Goal: Task Accomplishment & Management: Manage account settings

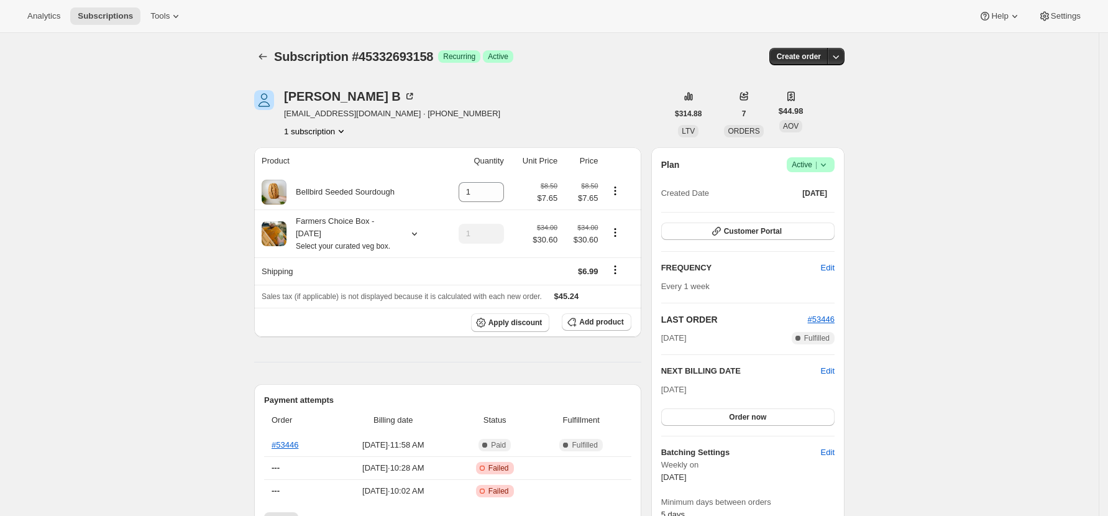
click at [264, 43] on div "Subscription #45332693158. This page is ready Subscription #45332693158 Success…" at bounding box center [549, 56] width 590 height 47
click at [258, 70] on div "Subscription #45332693158. This page is ready Subscription #45332693158 Success…" at bounding box center [549, 56] width 590 height 47
click at [262, 54] on icon "Subscriptions" at bounding box center [263, 56] width 12 height 12
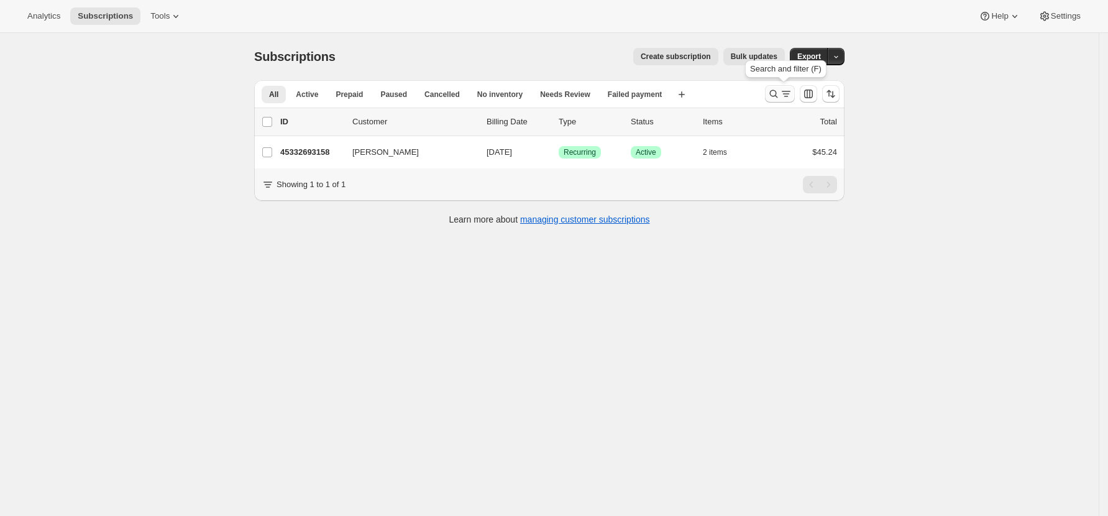
click at [719, 93] on icon "Search and filter results" at bounding box center [773, 94] width 12 height 12
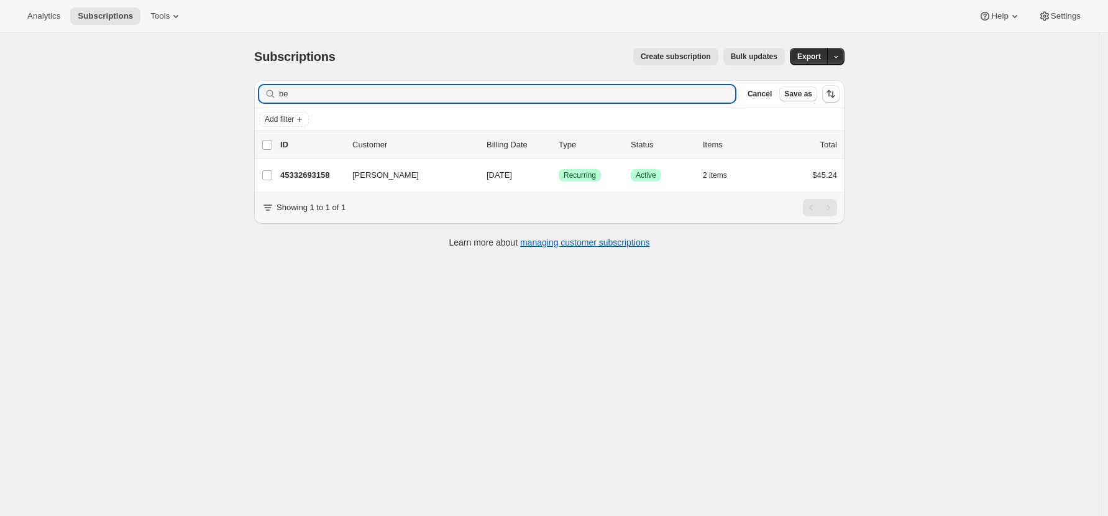
type input "b"
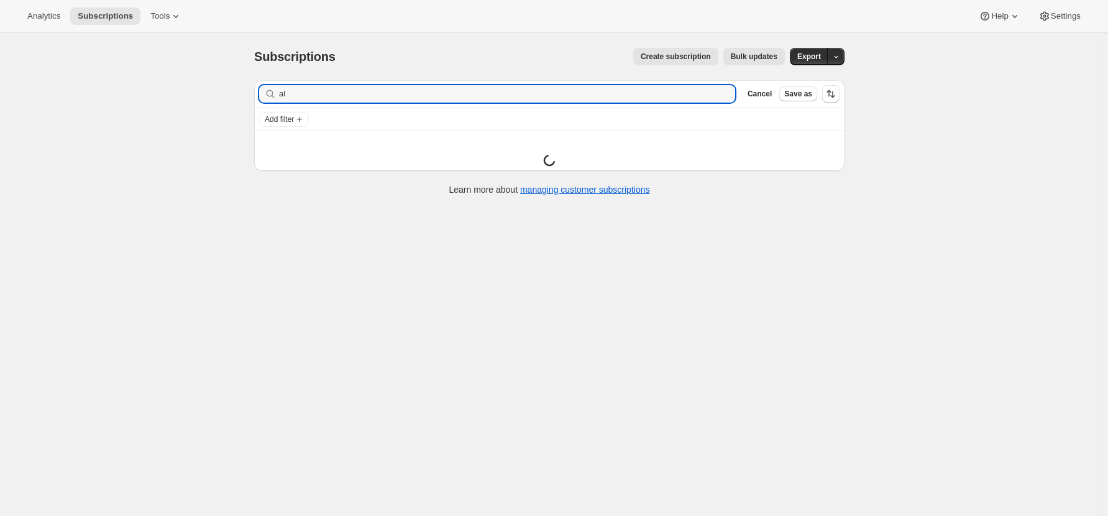
type input "a"
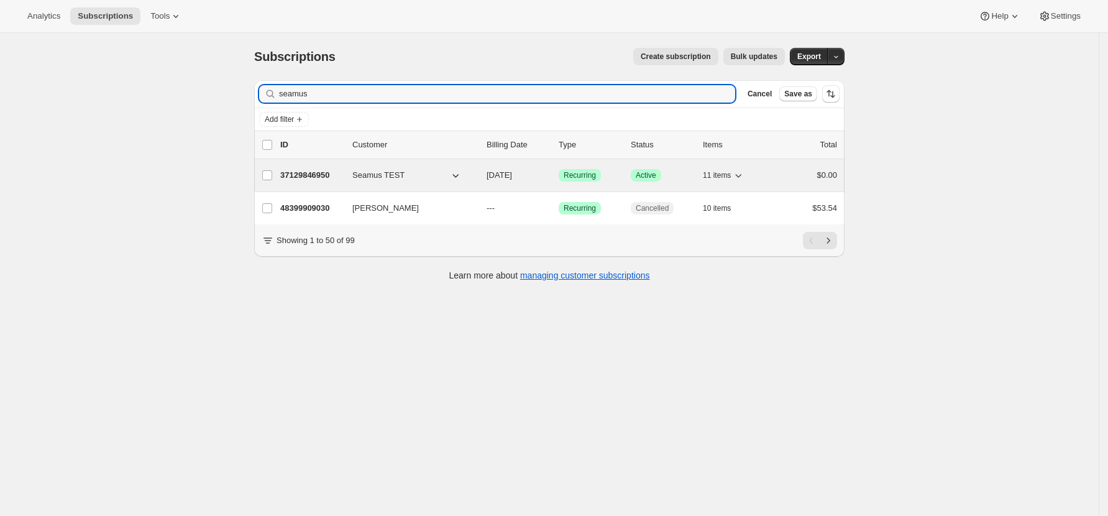
type input "seamus"
click at [301, 173] on p "37129846950" at bounding box center [311, 175] width 62 height 12
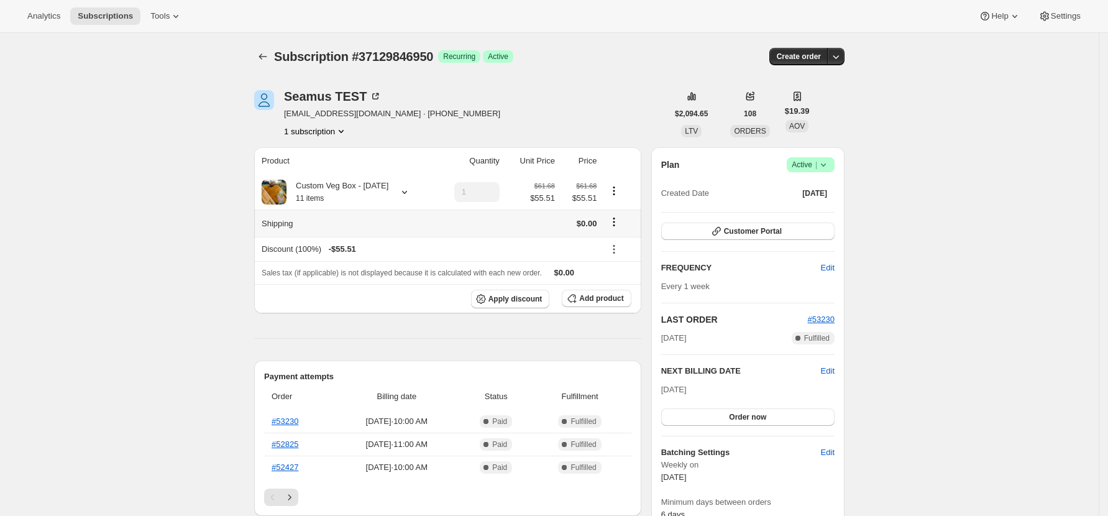
click at [616, 220] on icon "Shipping actions" at bounding box center [614, 222] width 12 height 12
click at [614, 245] on span "Edit shipping rate" at bounding box center [618, 246] width 62 height 9
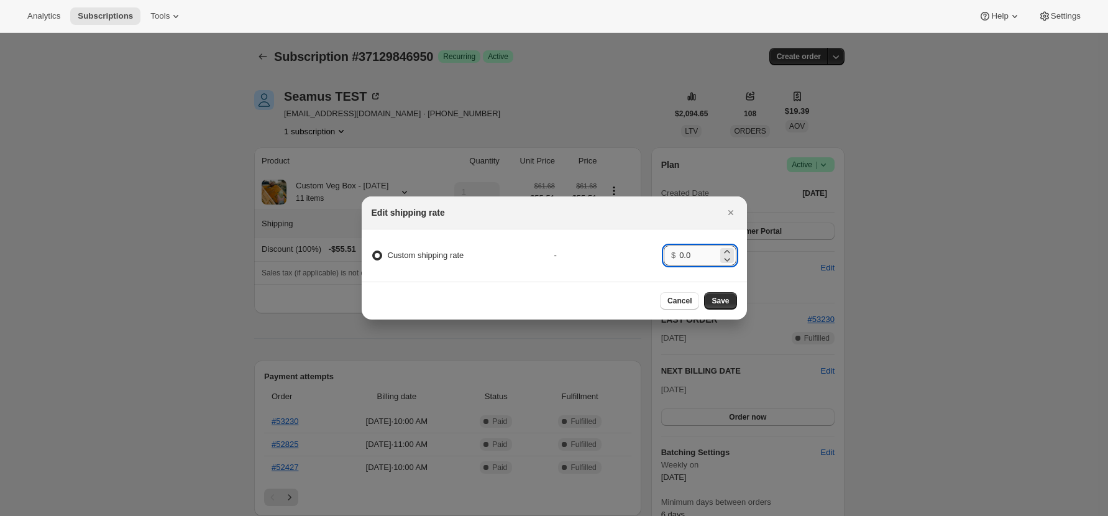
click at [702, 248] on input "0.0" at bounding box center [698, 255] width 39 height 20
drag, startPoint x: 702, startPoint y: 248, endPoint x: 643, endPoint y: 243, distance: 59.3
click at [643, 243] on div "Custom shipping rate - $ 0.0" at bounding box center [554, 255] width 389 height 32
type input "0.01"
click at [719, 304] on span "Save" at bounding box center [719, 301] width 17 height 10
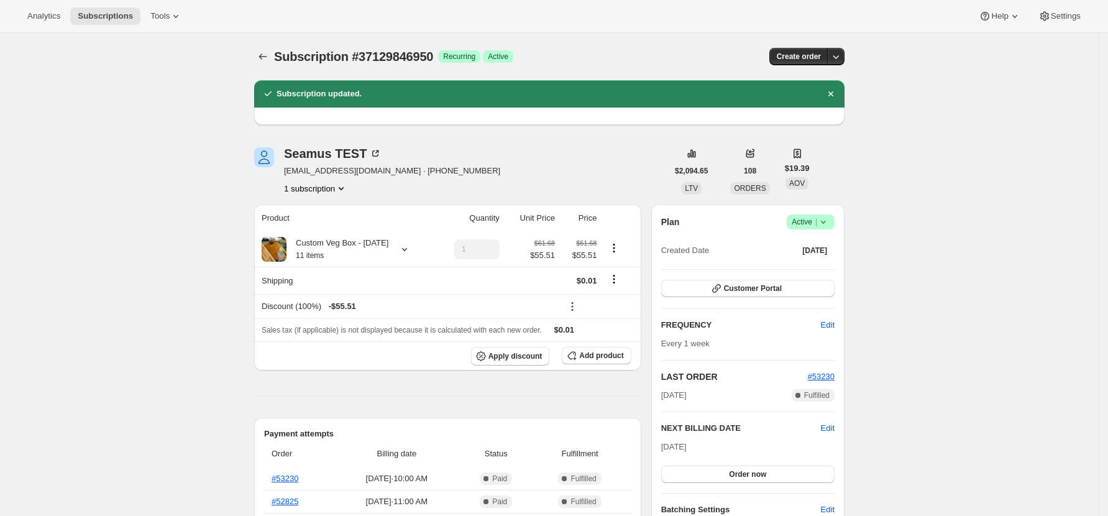
click at [278, 51] on span "Subscription #37129846950" at bounding box center [353, 57] width 159 height 14
click at [267, 51] on icon "Subscriptions" at bounding box center [263, 56] width 12 height 12
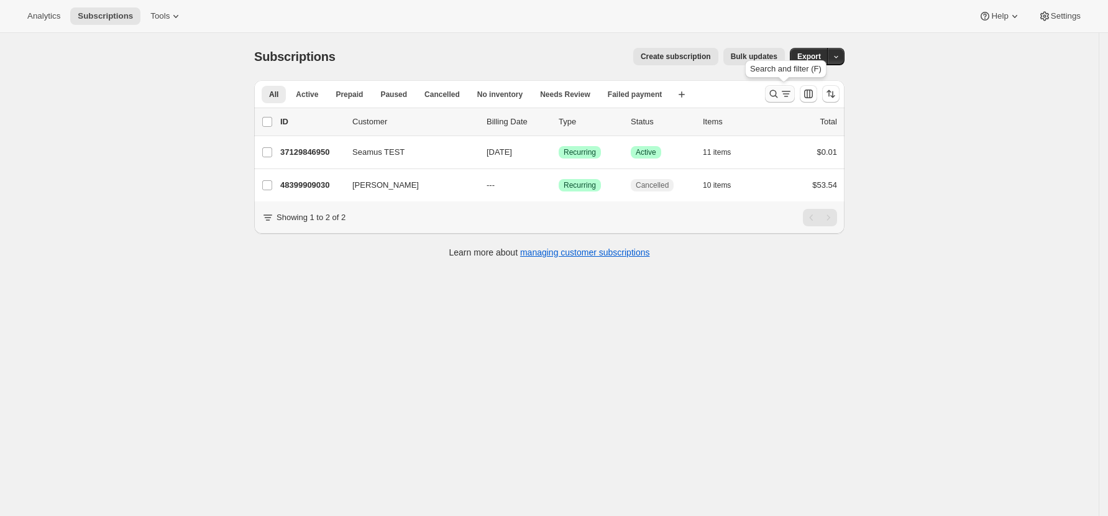
click at [719, 93] on icon "Search and filter results" at bounding box center [773, 94] width 12 height 12
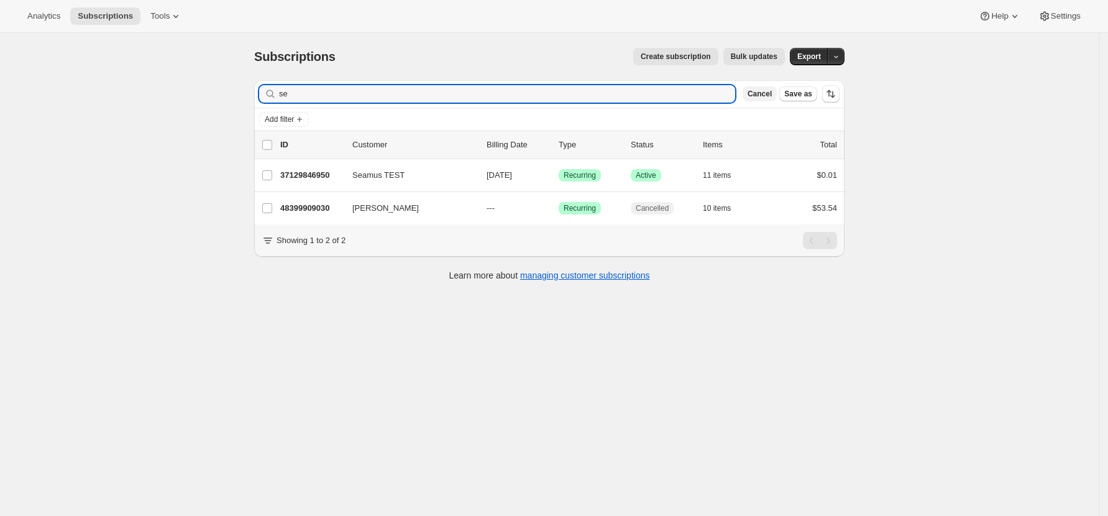
type input "s"
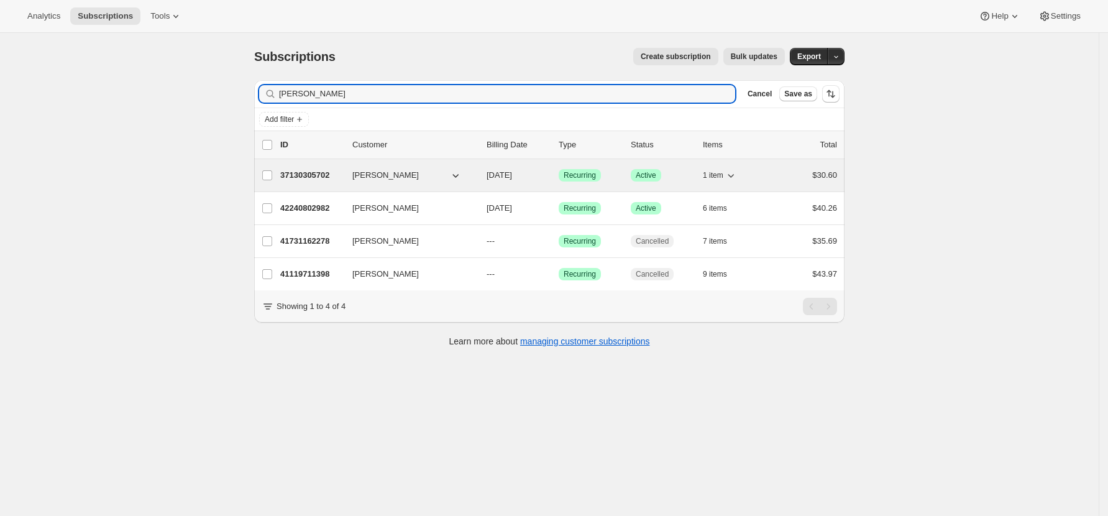
type input "[PERSON_NAME]"
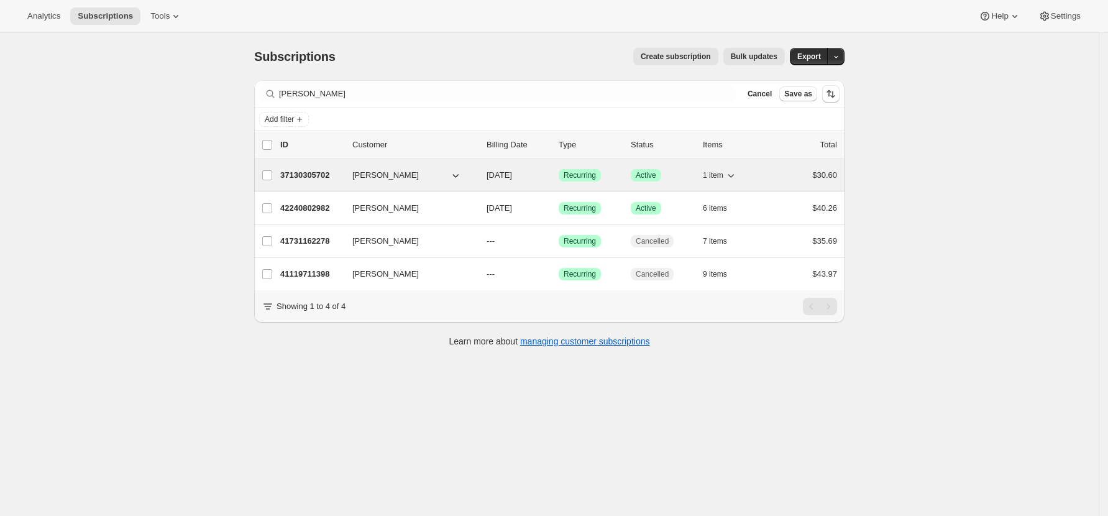
click at [299, 178] on p "37130305702" at bounding box center [311, 175] width 62 height 12
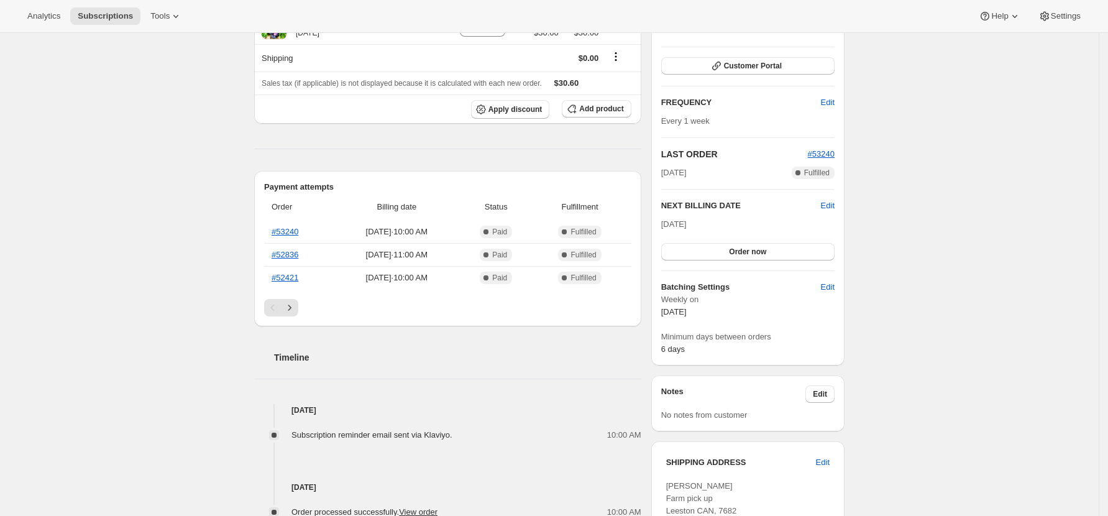
scroll to position [248, 0]
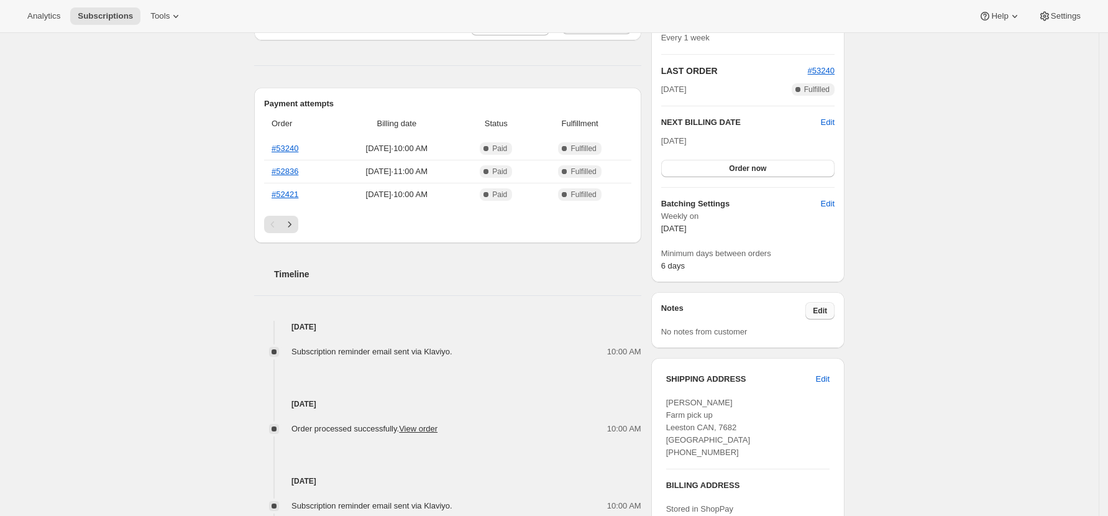
click at [719, 305] on button "Edit" at bounding box center [819, 310] width 29 height 17
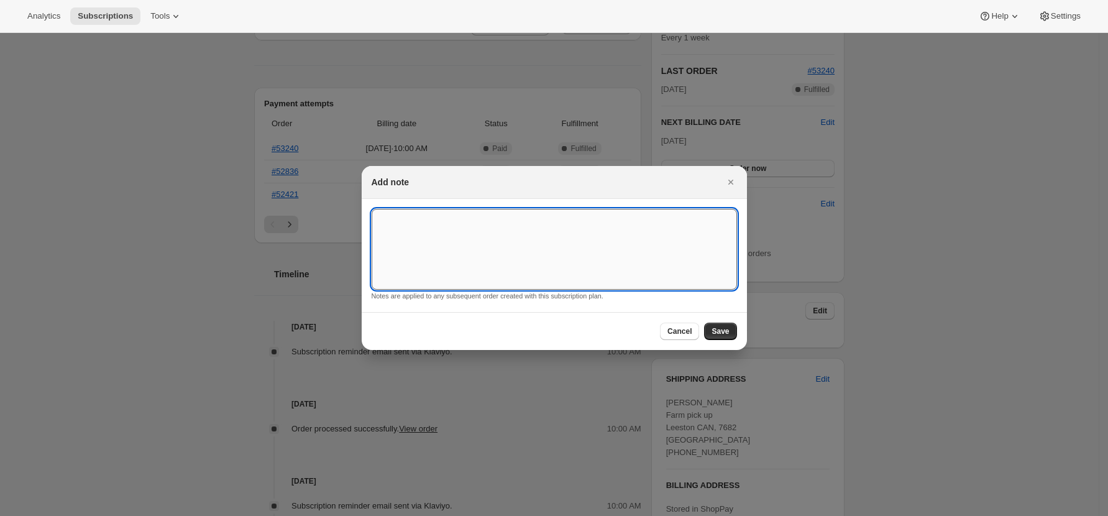
click at [453, 232] on textarea ":rs5:" at bounding box center [554, 249] width 365 height 81
type textarea "FARM PICK UP"
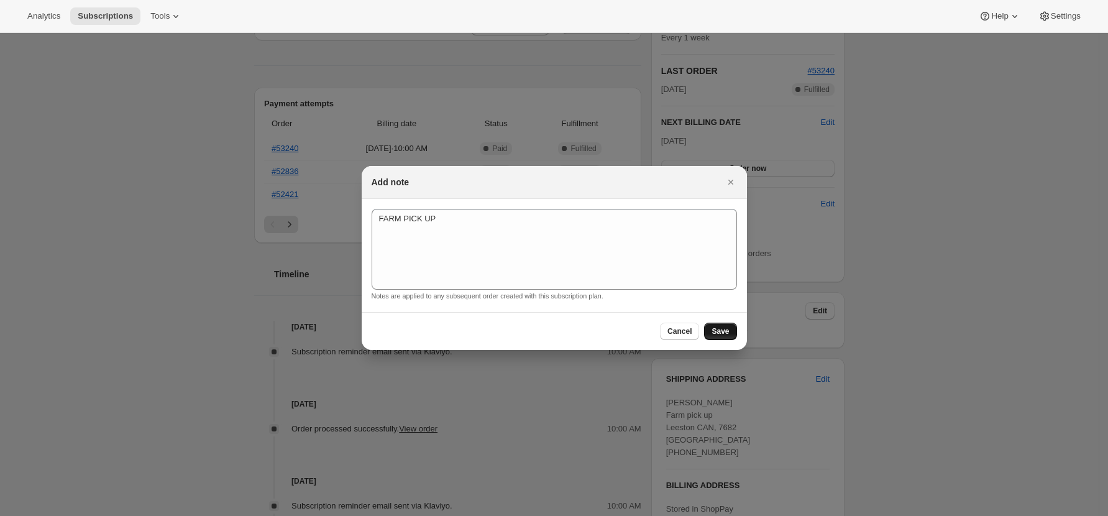
click at [719, 326] on button "Save" at bounding box center [720, 330] width 32 height 17
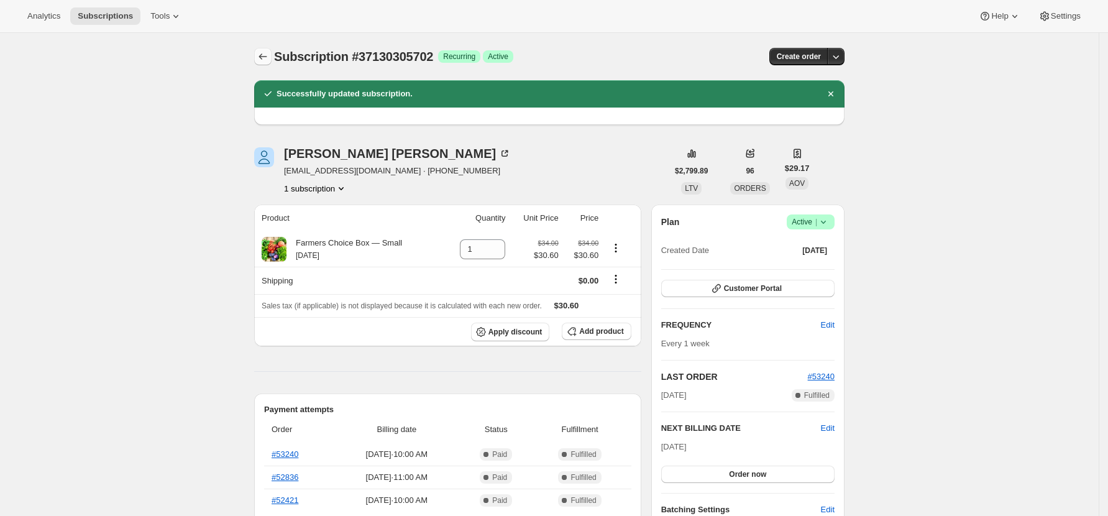
click at [262, 58] on icon "Subscriptions" at bounding box center [263, 56] width 12 height 12
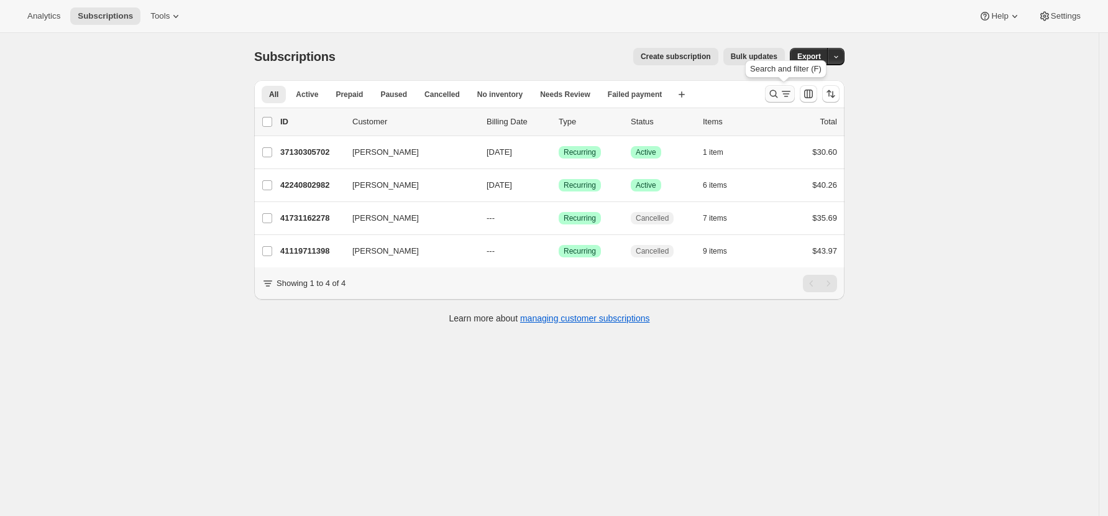
click at [719, 95] on icon "Search and filter results" at bounding box center [786, 94] width 12 height 12
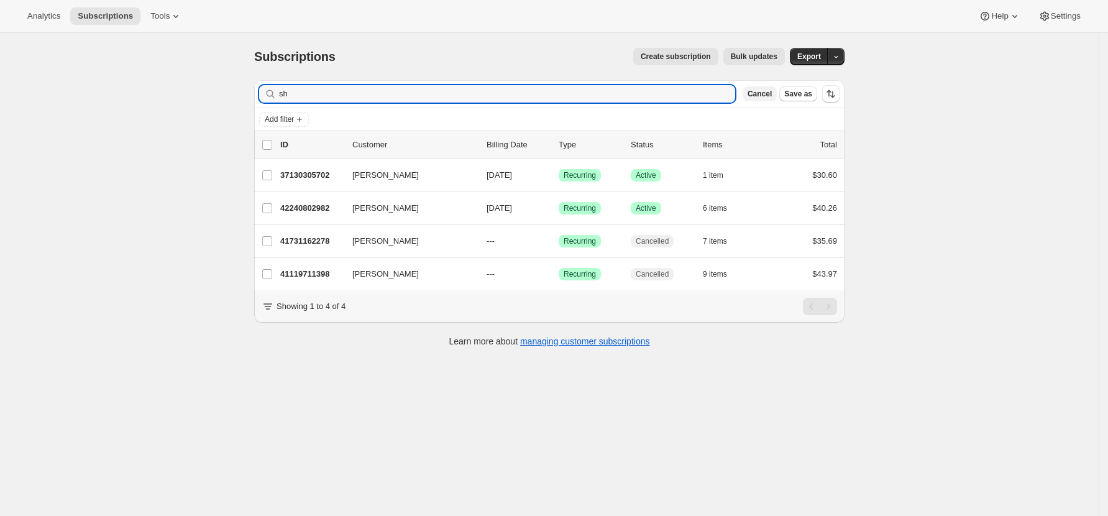
type input "s"
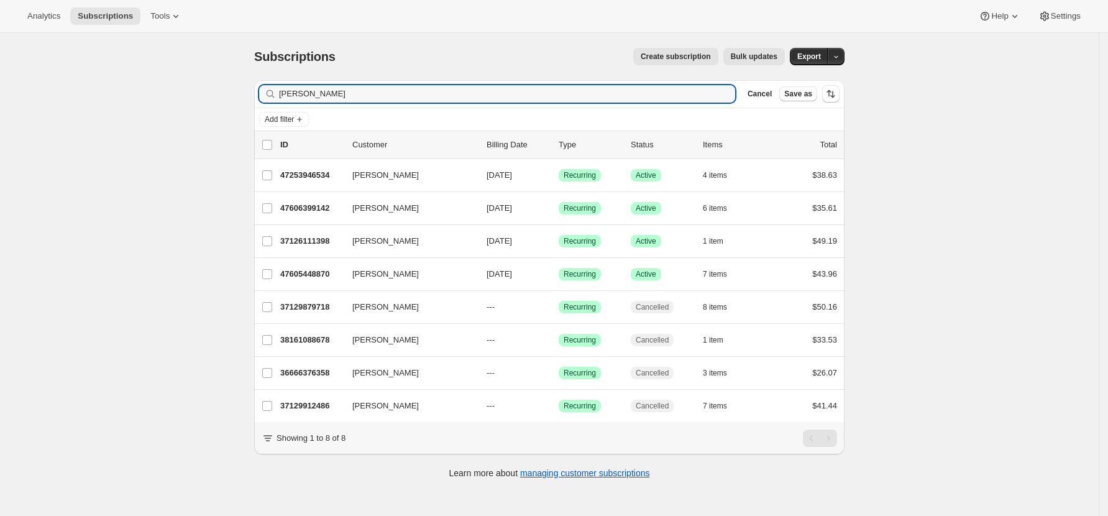
drag, startPoint x: 306, startPoint y: 94, endPoint x: 259, endPoint y: 89, distance: 46.9
click at [259, 89] on div "Filter subscribers [PERSON_NAME] Cancel Save as" at bounding box center [549, 93] width 590 height 27
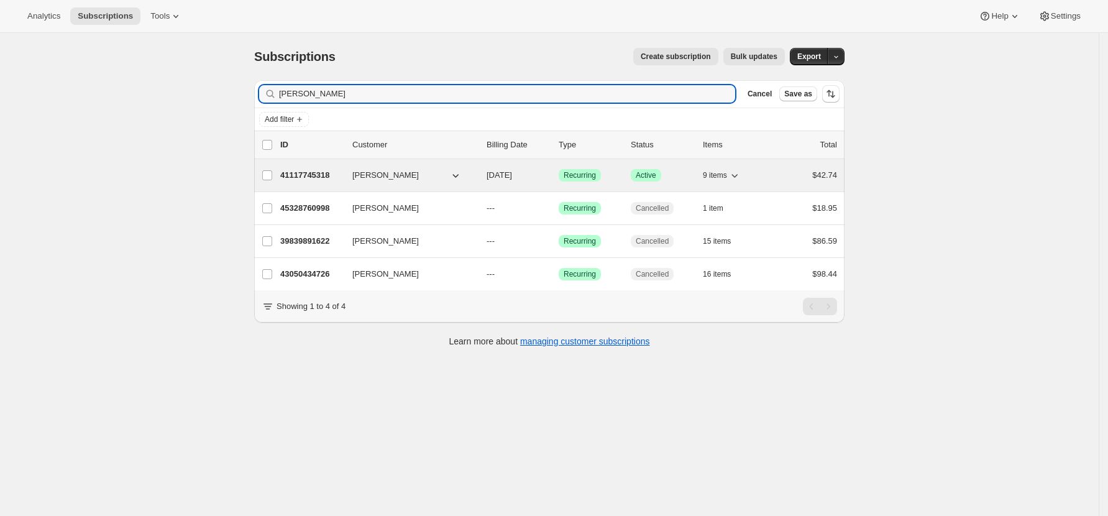
type input "[PERSON_NAME]"
click at [299, 173] on p "41117745318" at bounding box center [311, 175] width 62 height 12
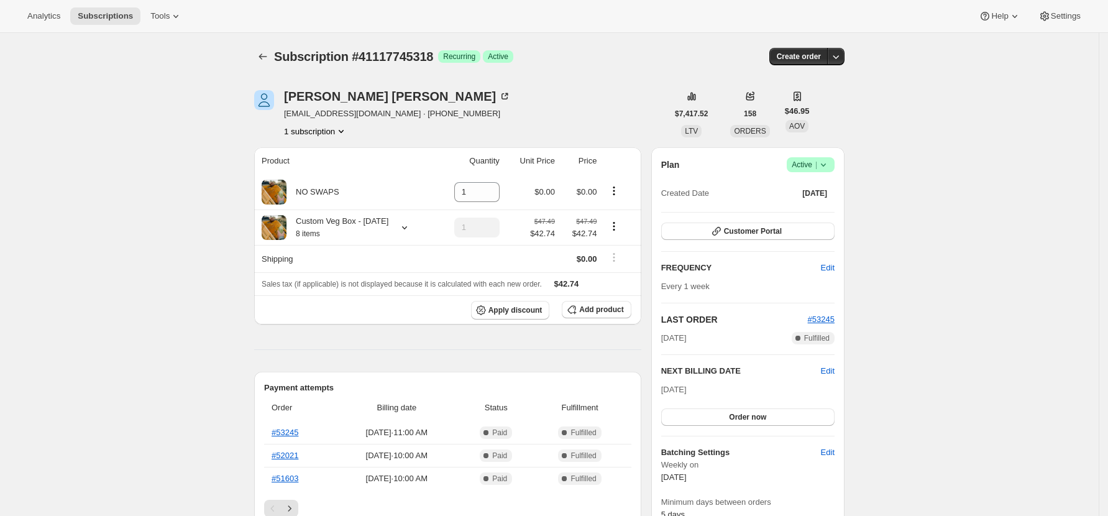
click at [264, 55] on icon "Subscriptions" at bounding box center [263, 56] width 12 height 12
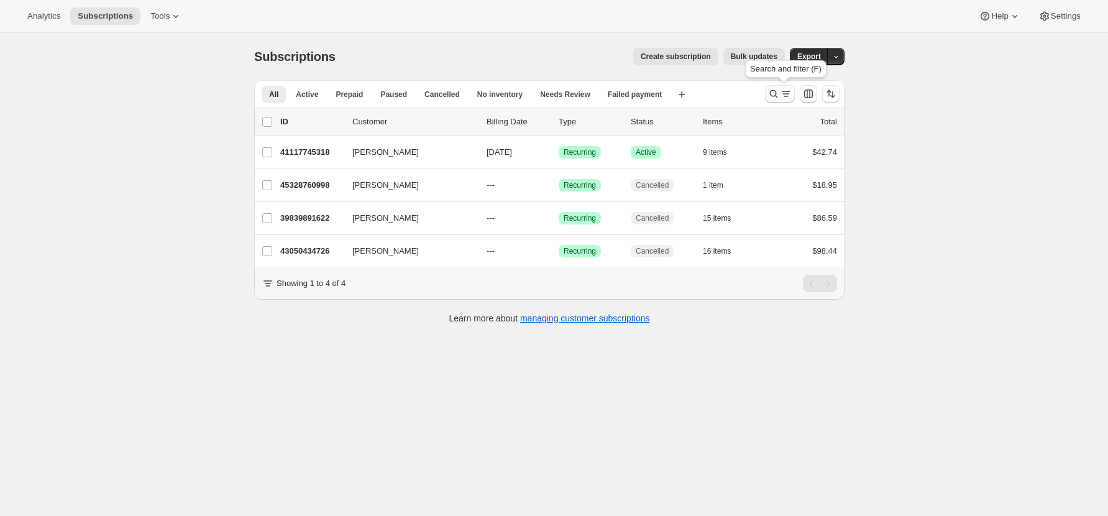
click at [719, 89] on icon "Search and filter results" at bounding box center [773, 94] width 12 height 12
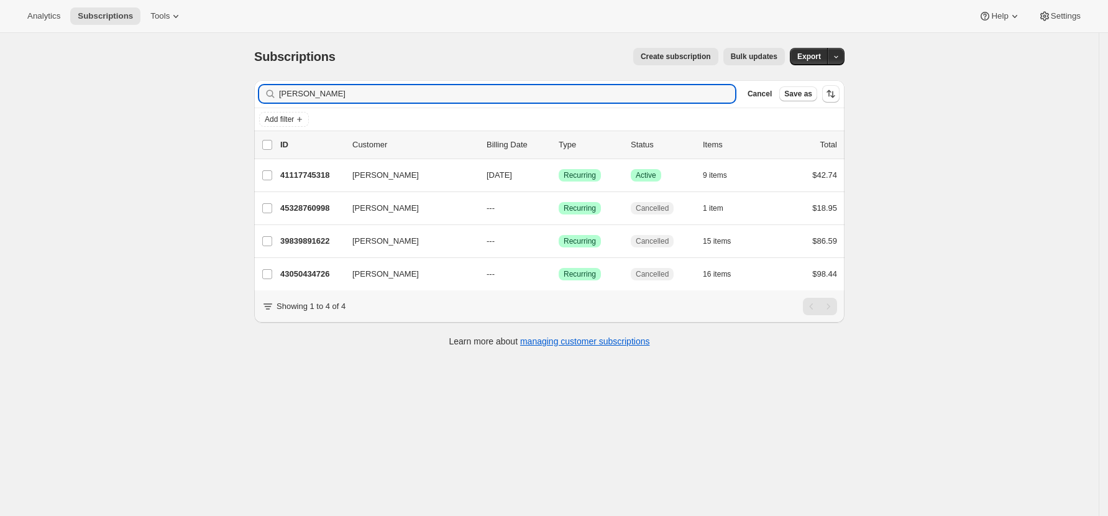
drag, startPoint x: 332, startPoint y: 96, endPoint x: 157, endPoint y: 88, distance: 176.0
click at [157, 88] on div "Subscriptions. This page is ready Subscriptions Create subscription Bulk update…" at bounding box center [549, 291] width 1098 height 516
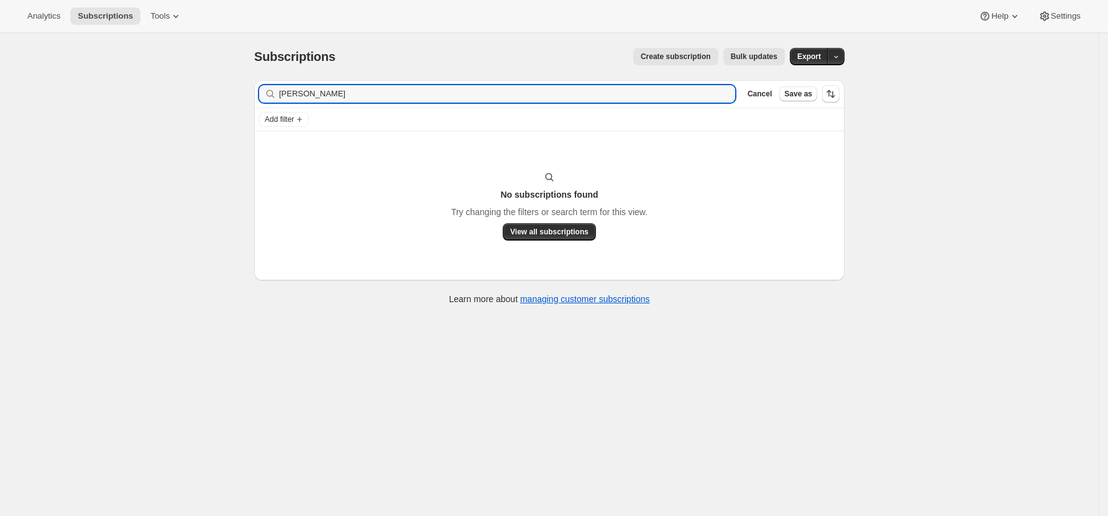
type input "[PERSON_NAME]"
